Goal: Find specific page/section: Find specific page/section

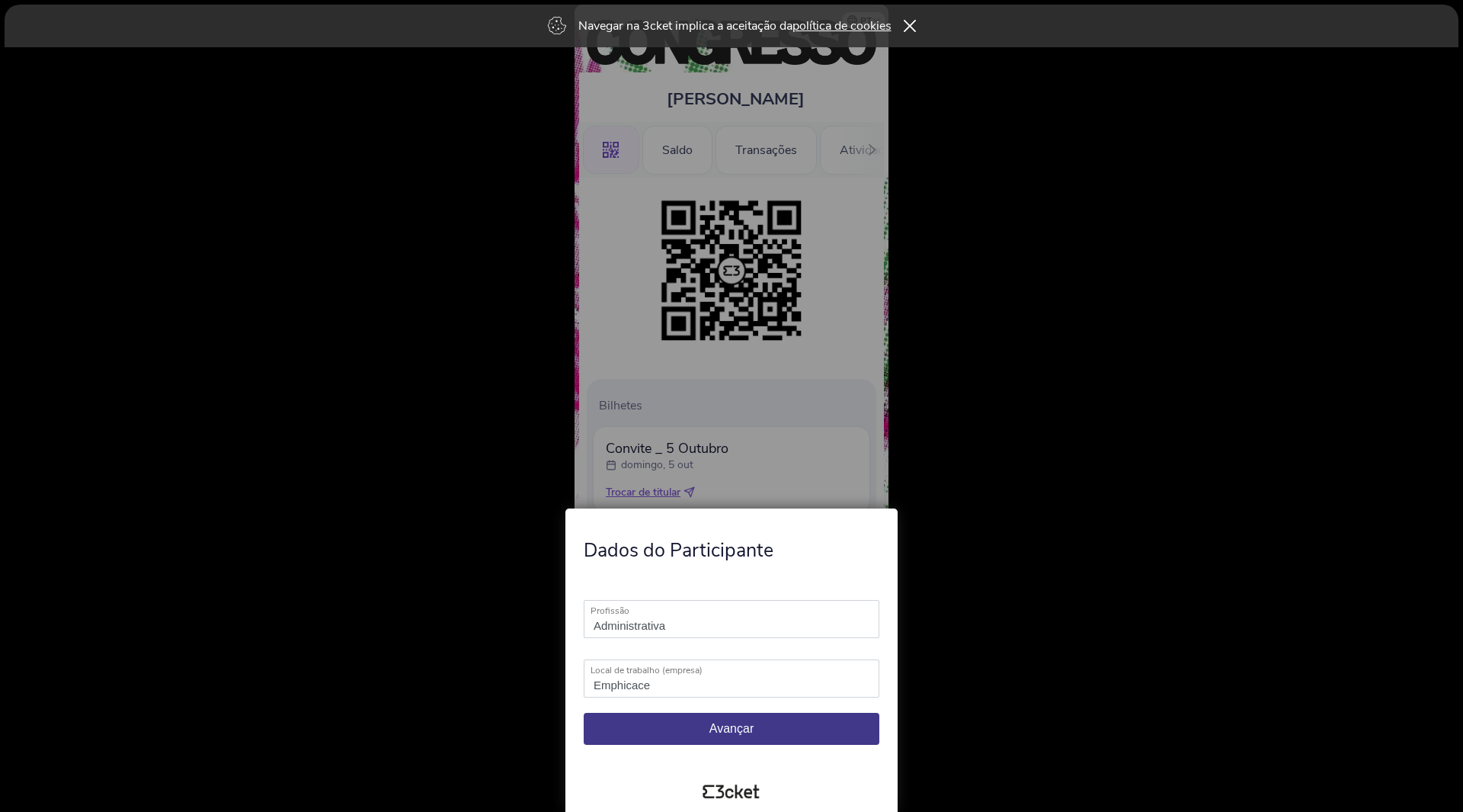
click at [859, 376] on div at bounding box center [732, 406] width 1463 height 812
click at [739, 731] on span "Avançar" at bounding box center [732, 728] width 44 height 13
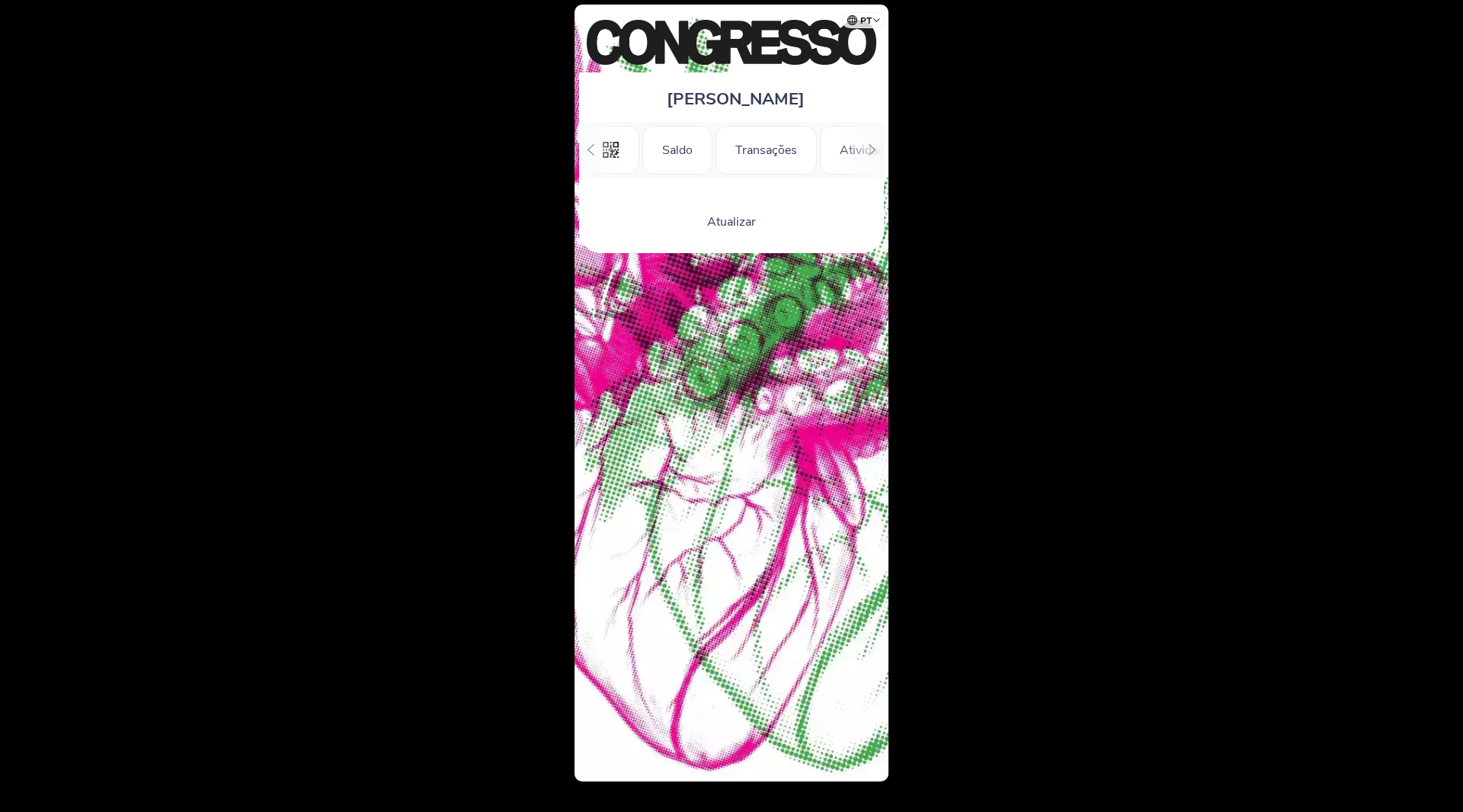
scroll to position [0, 137]
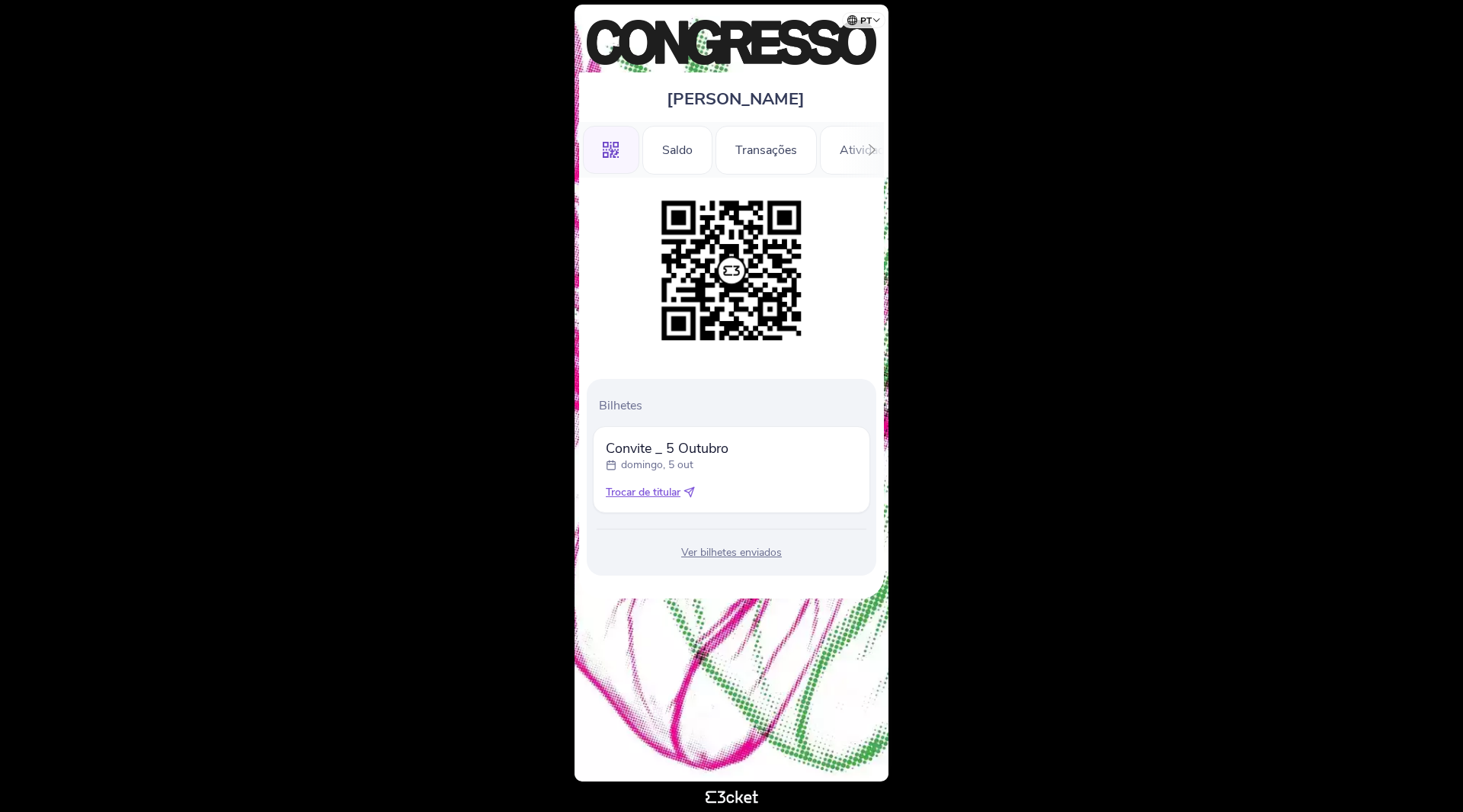
click at [725, 669] on div "[PERSON_NAME] .st0{fill-rule:evenodd;clip-rule:evenodd;} [GEOGRAPHIC_DATA] Tran…" at bounding box center [732, 392] width 314 height 776
